Goal: Task Accomplishment & Management: Manage account settings

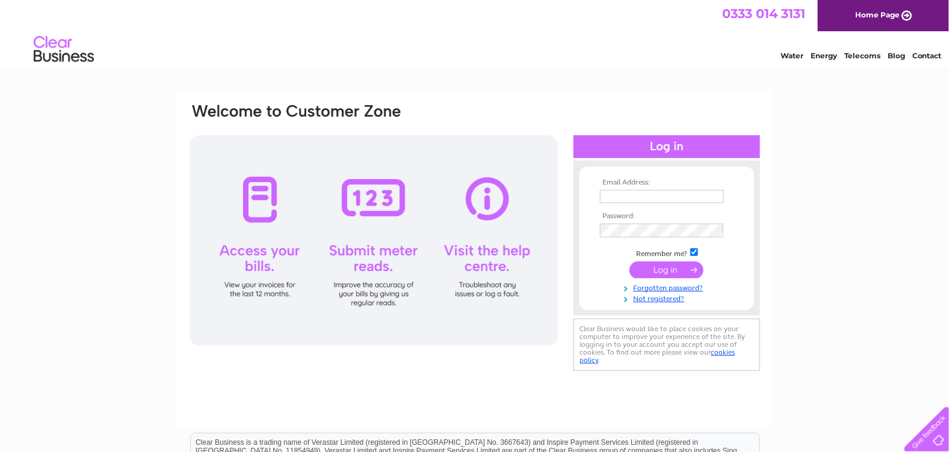
type input "keith@st-direct.demon.co.uk"
click at [671, 270] on input "submit" at bounding box center [666, 270] width 74 height 17
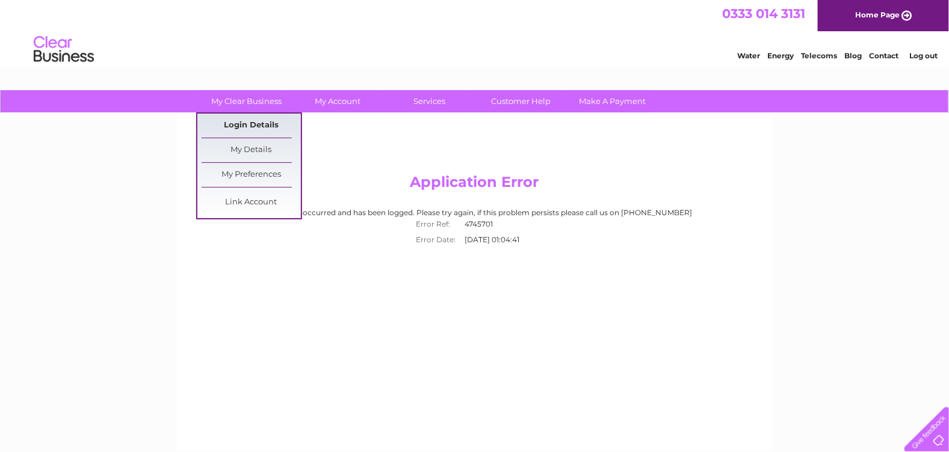
click at [243, 123] on link "Login Details" at bounding box center [251, 126] width 99 height 24
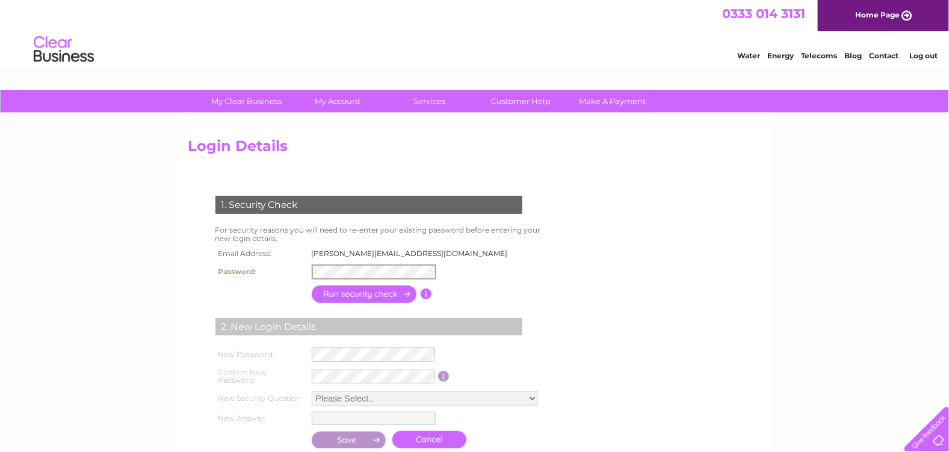
click at [380, 294] on input "button" at bounding box center [365, 294] width 106 height 17
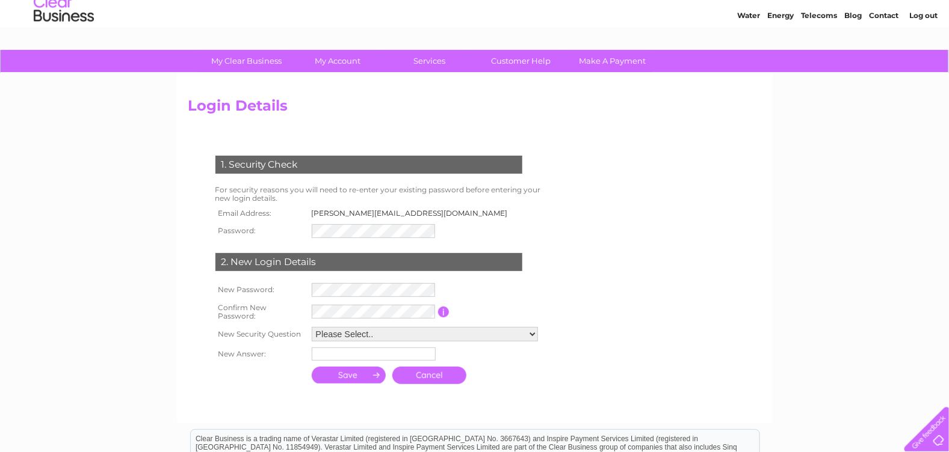
scroll to position [60, 0]
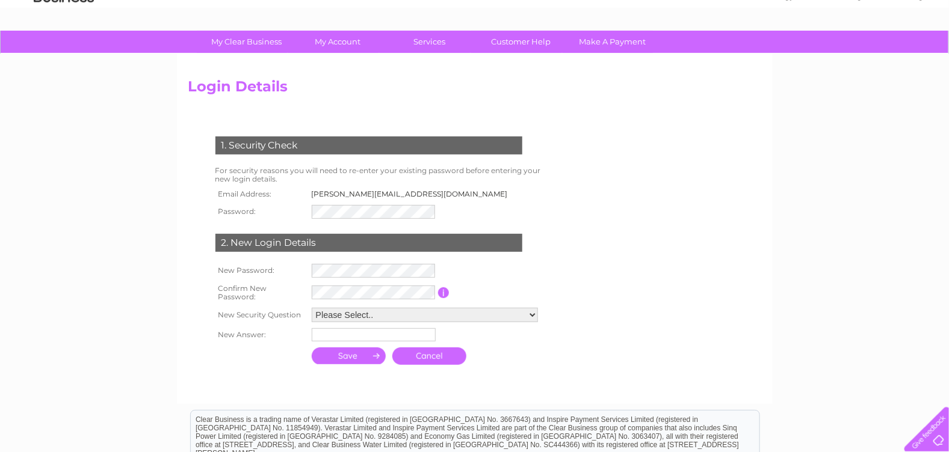
click at [449, 354] on link "Cancel" at bounding box center [429, 356] width 74 height 17
click at [428, 353] on link "Cancel" at bounding box center [429, 356] width 74 height 17
click at [434, 353] on link "Cancel" at bounding box center [429, 356] width 74 height 17
click at [435, 353] on link "Cancel" at bounding box center [429, 356] width 74 height 17
click at [437, 353] on link "Cancel" at bounding box center [429, 356] width 74 height 17
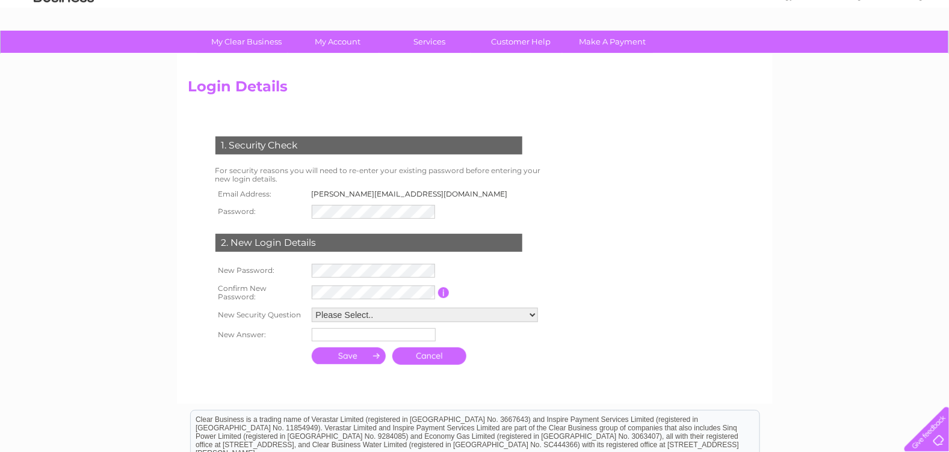
click at [437, 353] on link "Cancel" at bounding box center [429, 356] width 74 height 17
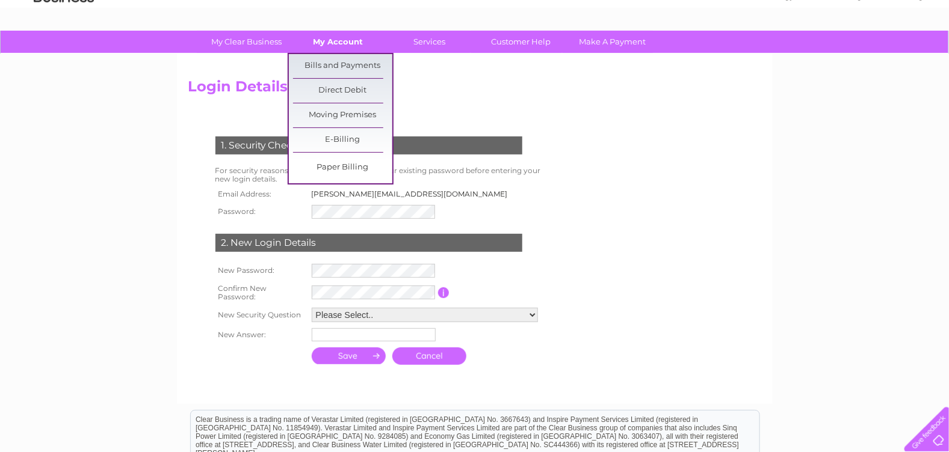
click at [340, 42] on link "My Account" at bounding box center [337, 42] width 99 height 22
click at [327, 65] on link "Bills and Payments" at bounding box center [342, 66] width 99 height 24
click at [324, 62] on link "Bills and Payments" at bounding box center [342, 66] width 99 height 24
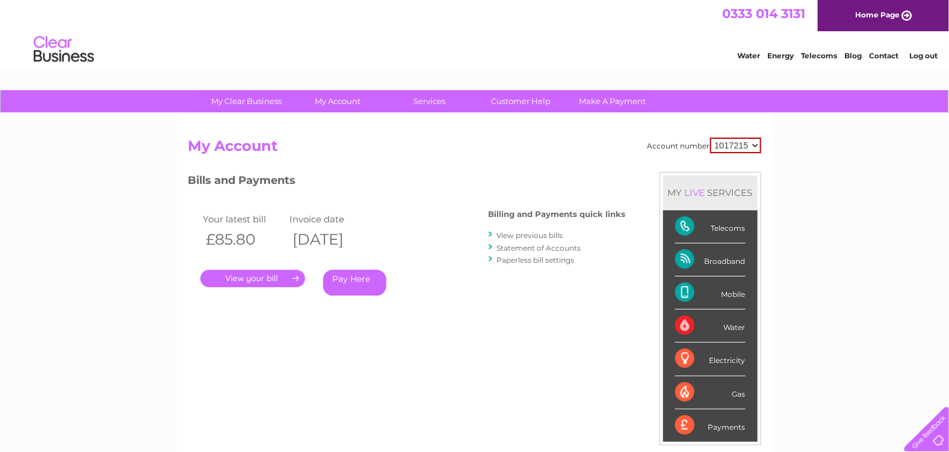
scroll to position [60, 0]
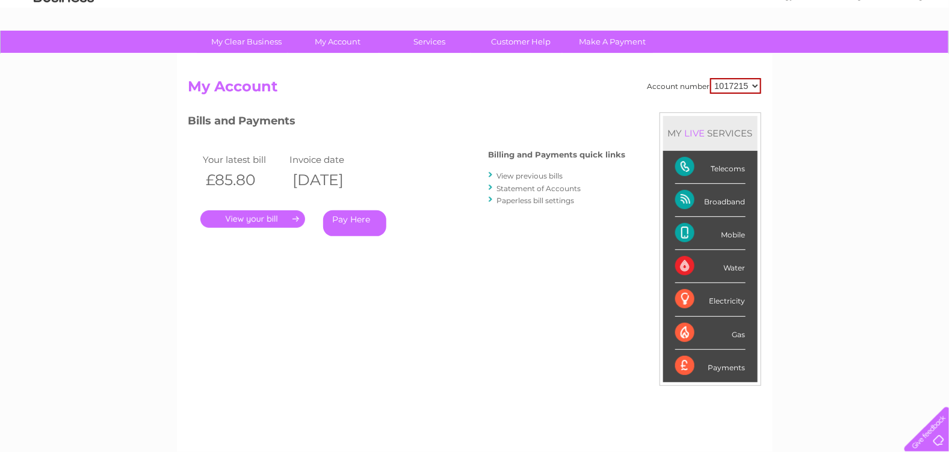
click at [245, 217] on link "." at bounding box center [252, 219] width 105 height 17
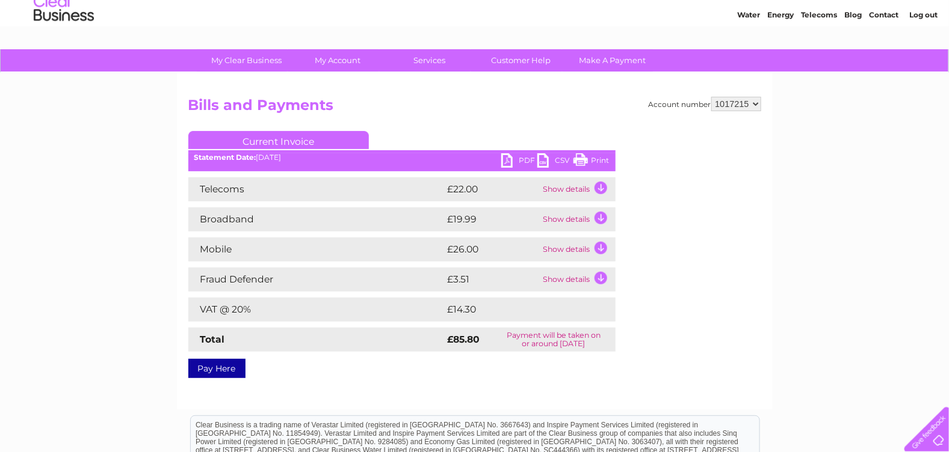
scroll to position [60, 0]
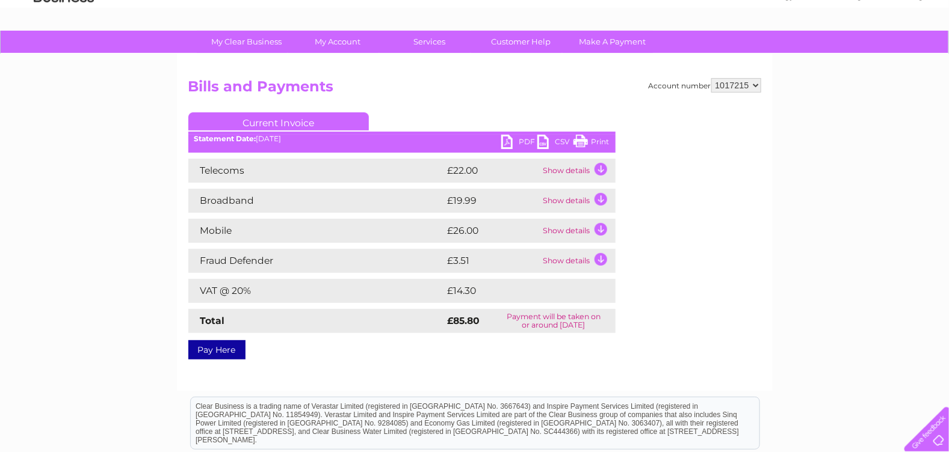
click at [505, 138] on link "PDF" at bounding box center [519, 143] width 36 height 17
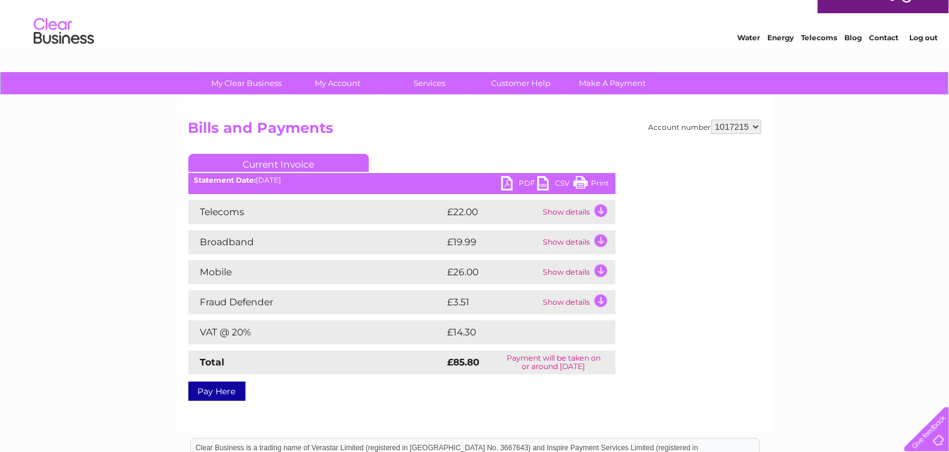
scroll to position [0, 0]
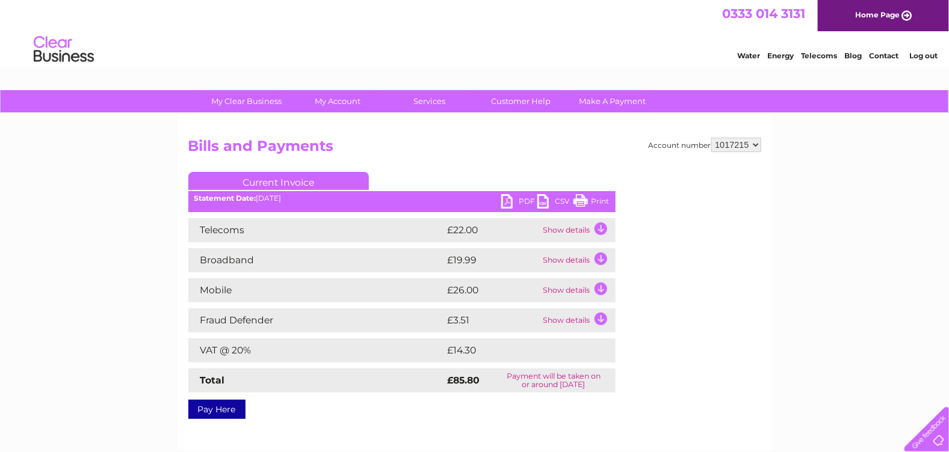
click at [926, 54] on link "Log out" at bounding box center [923, 55] width 28 height 9
